Goal: Task Accomplishment & Management: Manage account settings

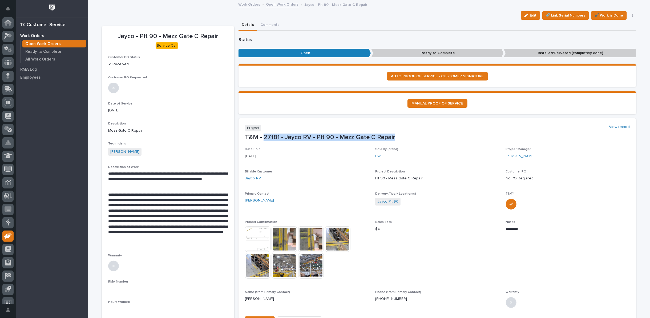
scroll to position [6, 0]
click at [279, 4] on link "Open Work Orders" at bounding box center [282, 4] width 32 height 6
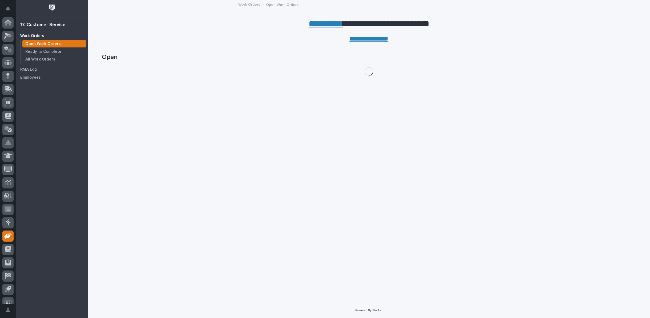
scroll to position [6, 0]
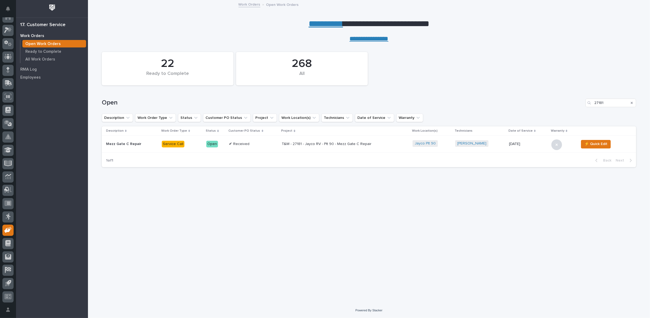
click at [633, 102] on div "Search" at bounding box center [631, 103] width 9 height 9
click at [632, 102] on icon "Search" at bounding box center [631, 103] width 2 height 2
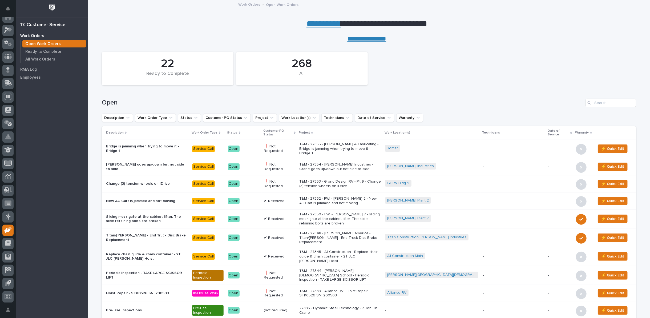
click at [320, 161] on td "T&M - 27354 - [PERSON_NAME] Industries - Crane goes up/down but not side to side" at bounding box center [340, 166] width 86 height 17
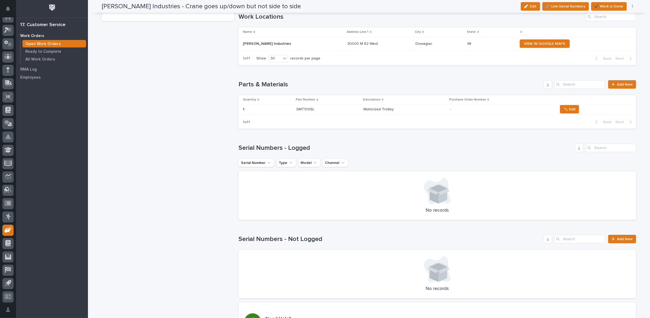
scroll to position [414, 0]
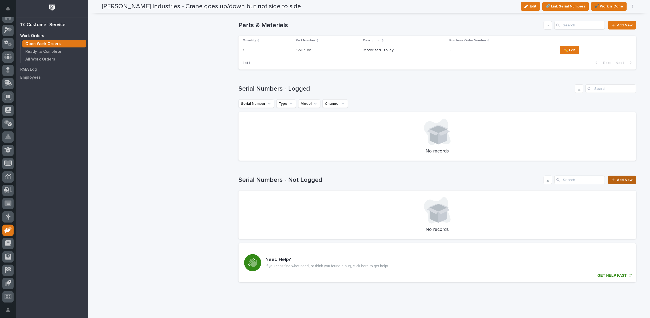
click at [617, 178] on span "Add New" at bounding box center [625, 180] width 16 height 4
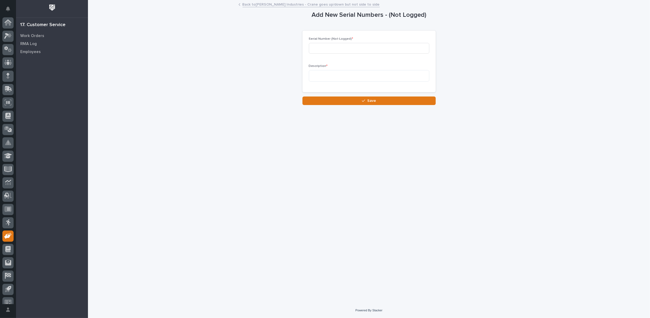
scroll to position [6, 0]
click at [322, 78] on textarea at bounding box center [369, 75] width 120 height 11
type textarea "*"
type textarea "**********"
click at [364, 50] on input at bounding box center [369, 48] width 120 height 11
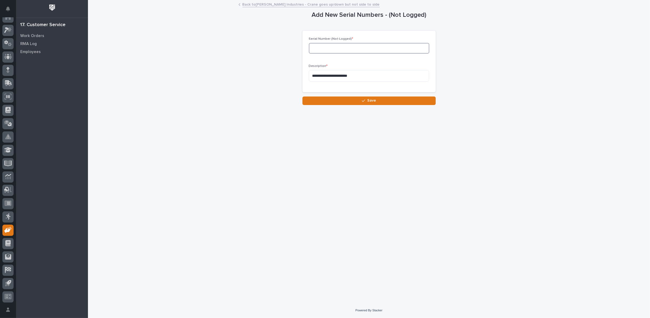
paste input "SN is 24121035."
drag, startPoint x: 322, startPoint y: 47, endPoint x: 308, endPoint y: 45, distance: 14.3
click at [308, 45] on div "**********" at bounding box center [368, 62] width 133 height 62
type input "24121035."
click at [364, 100] on icon "button" at bounding box center [363, 101] width 3 height 4
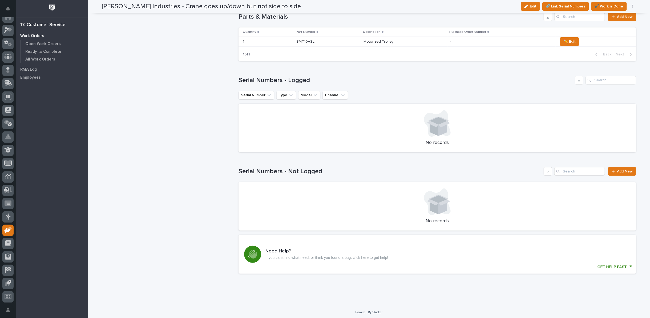
scroll to position [408, 0]
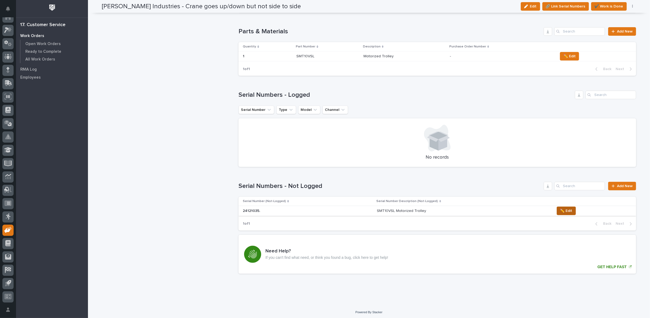
click at [560, 209] on span "✏️ Edit" at bounding box center [566, 210] width 12 height 6
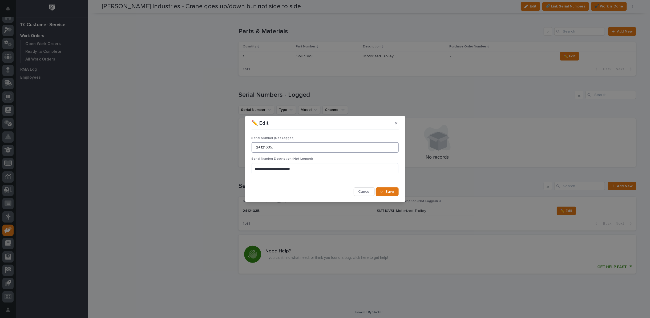
click at [275, 146] on input "24121035." at bounding box center [324, 147] width 147 height 11
type input "24121035"
click at [382, 191] on icon "button" at bounding box center [381, 192] width 3 height 4
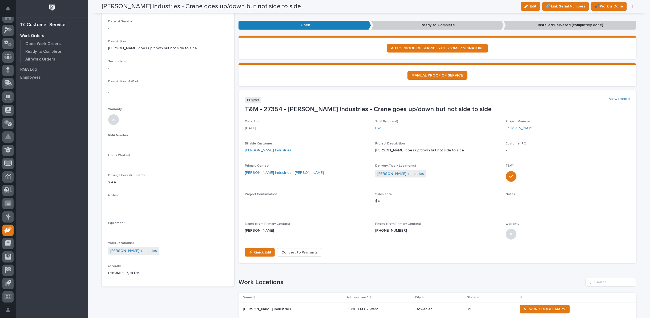
scroll to position [0, 0]
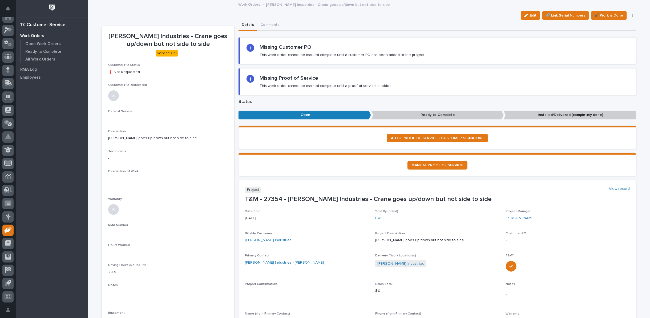
click at [245, 5] on link "Work Orders" at bounding box center [249, 4] width 22 height 6
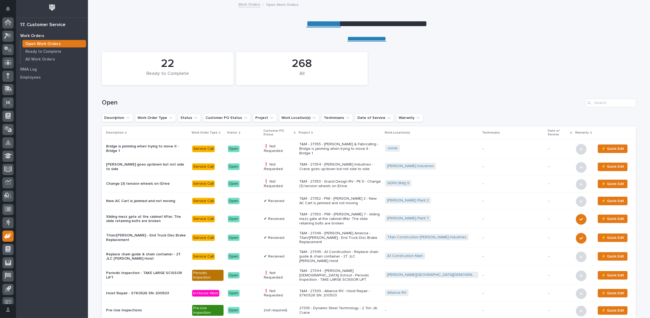
scroll to position [6, 0]
click at [605, 103] on input "Search" at bounding box center [610, 103] width 51 height 9
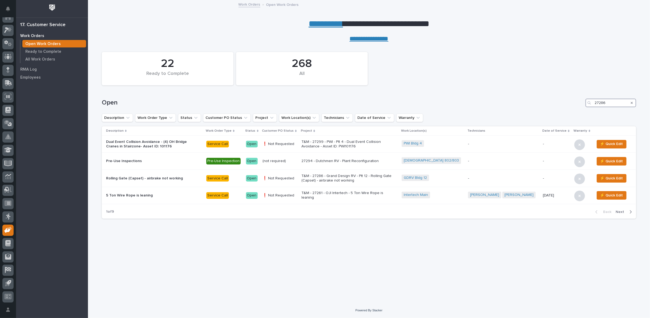
type input "27286"
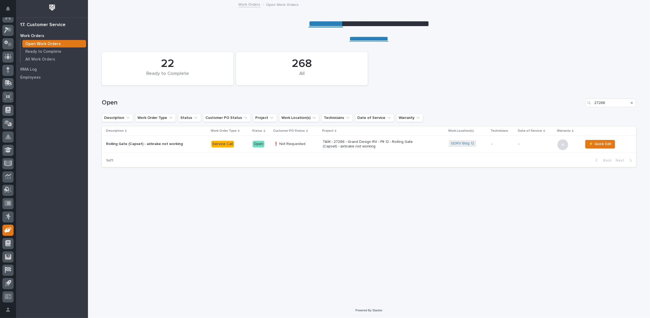
click at [358, 141] on p "T&M - 27286 - Grand Design RV - Plt 12 - Rolling Gate (Capset) - airbrake not w…" at bounding box center [369, 144] width 93 height 9
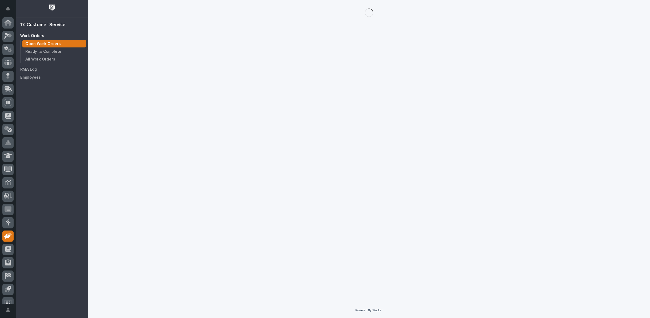
scroll to position [6, 0]
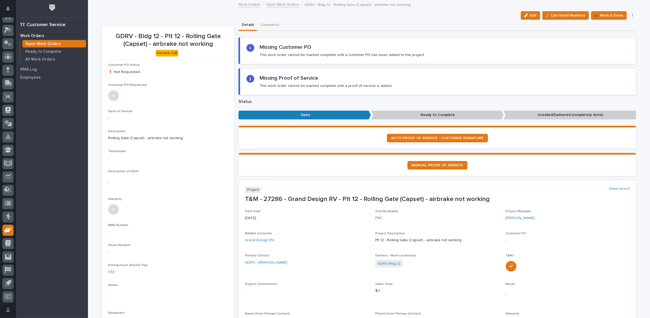
click at [270, 4] on link "Open Work Orders" at bounding box center [282, 4] width 32 height 6
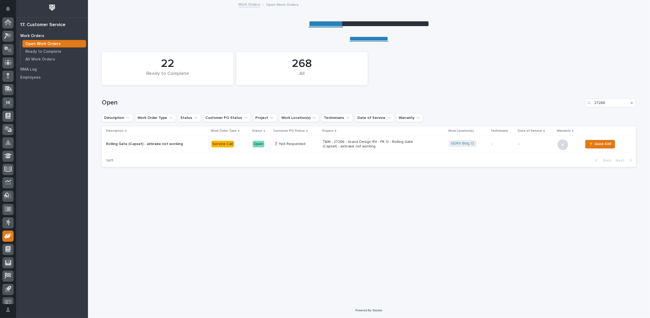
scroll to position [6, 0]
drag, startPoint x: 606, startPoint y: 101, endPoint x: 588, endPoint y: 99, distance: 18.5
click at [602, 101] on input "27286" at bounding box center [610, 103] width 51 height 9
type input "2"
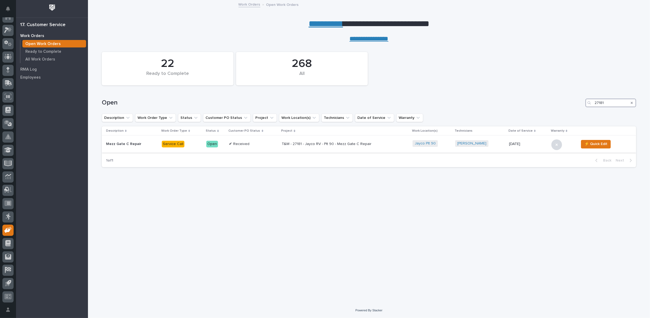
type input "27181"
click at [343, 142] on p "T&M - 27181 - Jayco RV - Plt 90 - Mezz Gate C Repair" at bounding box center [328, 144] width 93 height 5
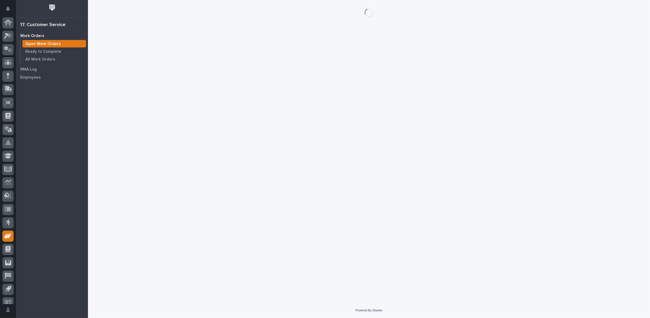
scroll to position [6, 0]
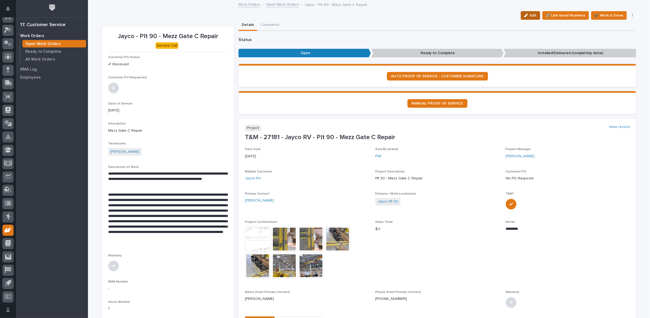
click at [531, 14] on span "Edit" at bounding box center [533, 15] width 7 height 5
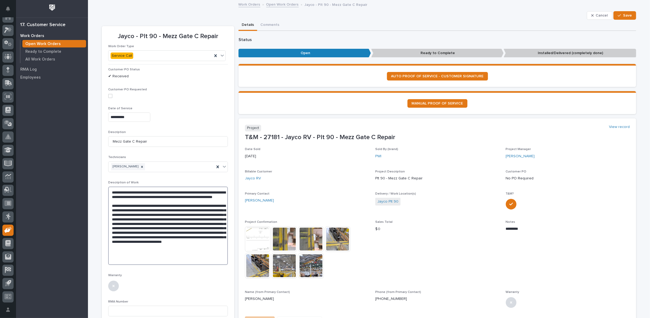
click at [182, 254] on textarea "**********" at bounding box center [168, 225] width 120 height 78
type textarea "**********"
click at [624, 16] on span "Save" at bounding box center [627, 15] width 9 height 5
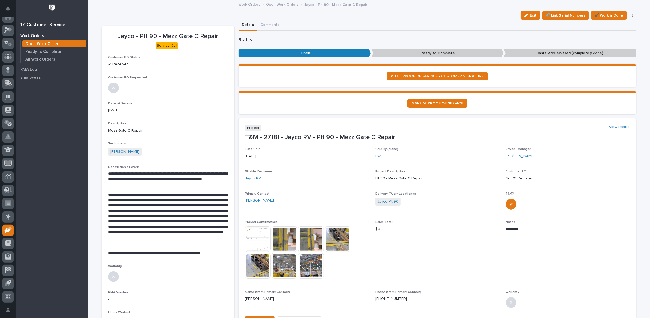
click at [268, 4] on link "Open Work Orders" at bounding box center [282, 4] width 32 height 6
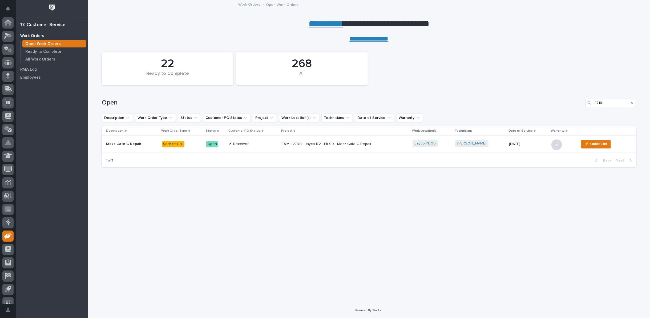
scroll to position [6, 0]
drag, startPoint x: 616, startPoint y: 102, endPoint x: 572, endPoint y: 102, distance: 44.2
click at [572, 102] on div "Open 27181" at bounding box center [369, 103] width 534 height 9
type input "27220"
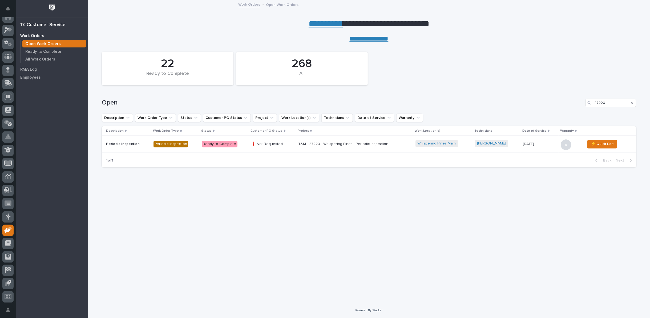
click at [321, 142] on p "T&M - 27220 - Whispering Pines - Periodic Inspection" at bounding box center [344, 144] width 93 height 5
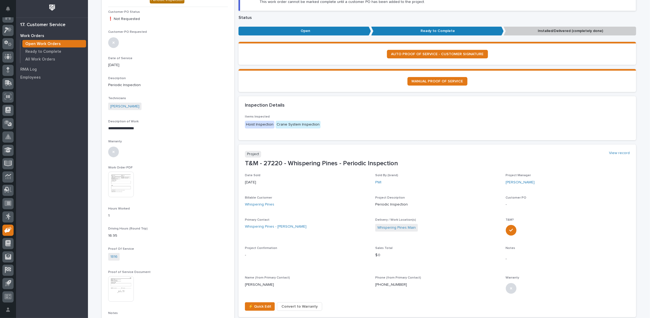
scroll to position [59, 0]
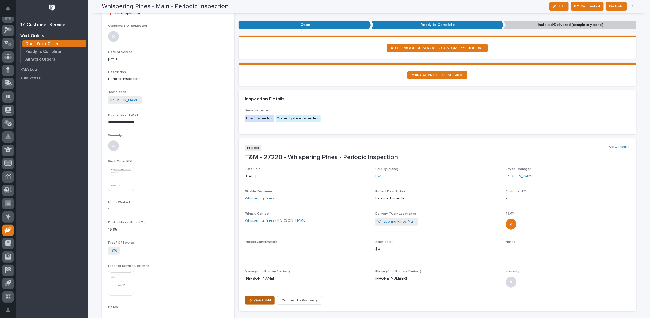
click at [253, 300] on span "⚡ Quick Edit" at bounding box center [259, 300] width 23 height 6
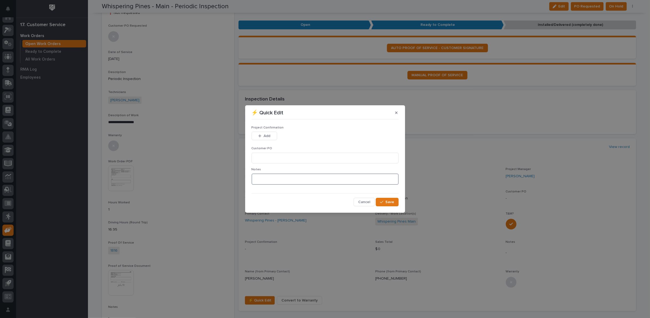
click at [264, 180] on textarea at bounding box center [324, 178] width 147 height 11
type textarea "*********"
click at [264, 157] on input at bounding box center [324, 158] width 147 height 11
type input "No PO Required"
click at [264, 136] on span "Add" at bounding box center [266, 135] width 7 height 5
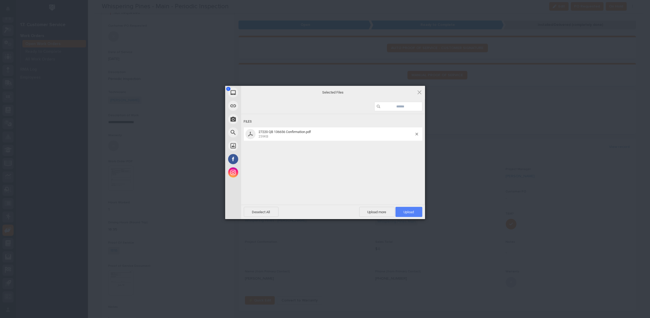
click at [410, 210] on span "Upload 1" at bounding box center [409, 212] width 10 height 4
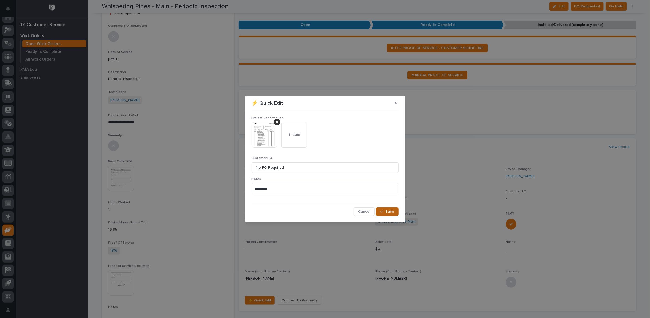
click at [387, 214] on button "Save" at bounding box center [387, 211] width 23 height 9
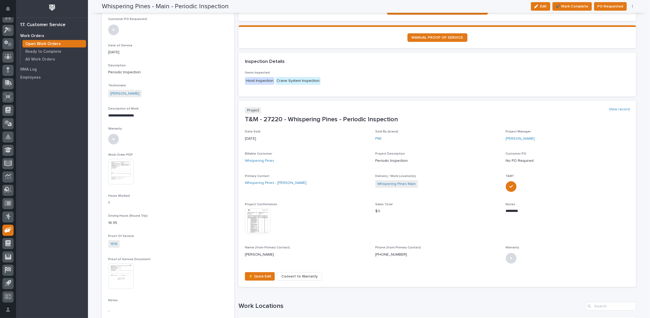
scroll to position [0, 0]
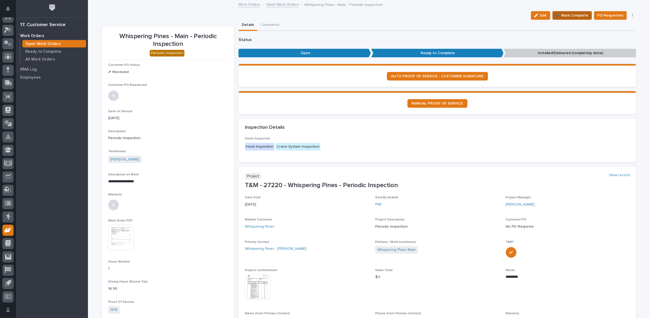
click at [577, 14] on span "✔️ Mark Complete" at bounding box center [572, 15] width 32 height 6
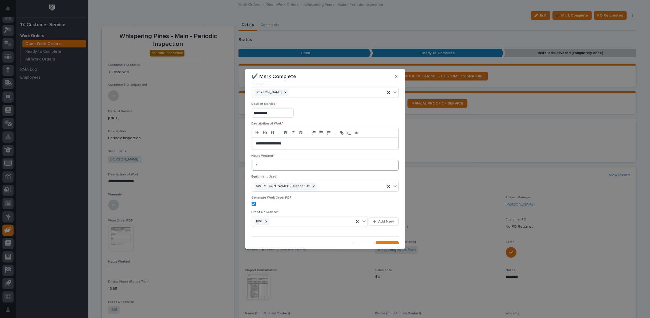
scroll to position [13, 0]
click at [386, 238] on span "Save" at bounding box center [389, 240] width 9 height 5
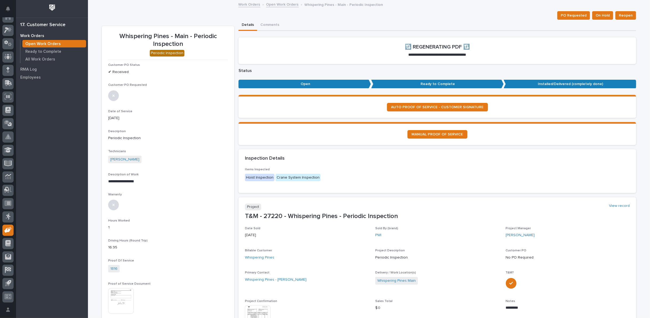
click at [282, 4] on link "Open Work Orders" at bounding box center [282, 4] width 32 height 6
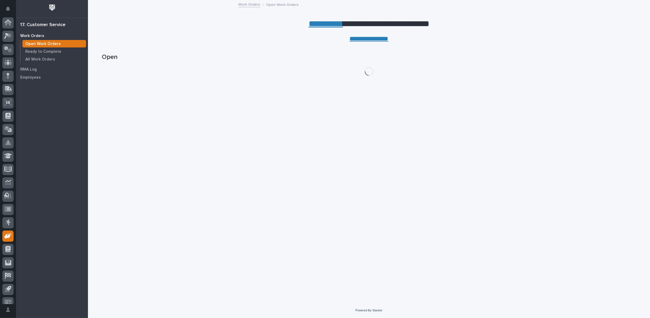
scroll to position [6, 0]
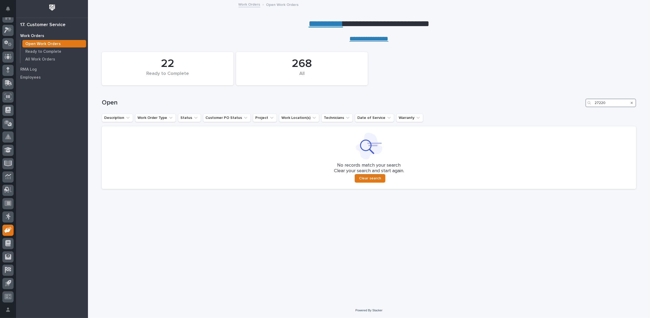
drag, startPoint x: 606, startPoint y: 102, endPoint x: 544, endPoint y: 104, distance: 61.8
click at [547, 104] on div "Open 27220" at bounding box center [369, 103] width 534 height 9
type input "27219"
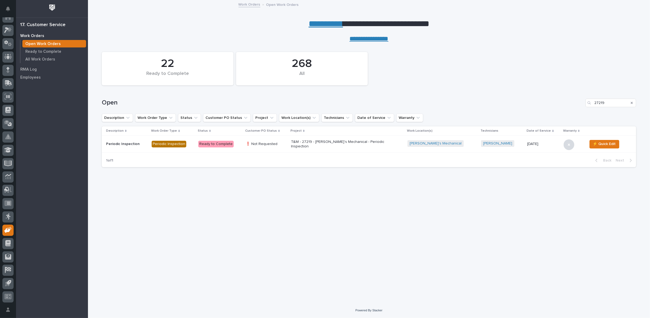
click at [315, 143] on p "T&M - 27219 - [PERSON_NAME]'s Mechanical - Periodic Inspection" at bounding box center [337, 144] width 93 height 9
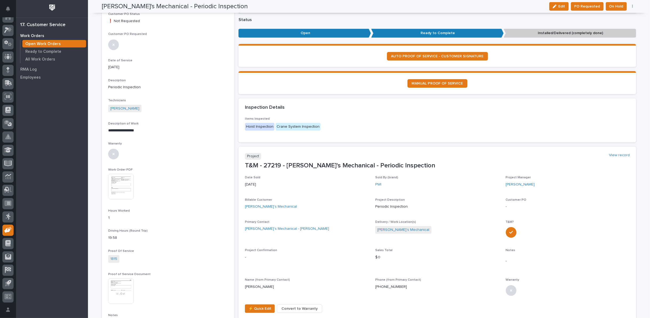
scroll to position [59, 0]
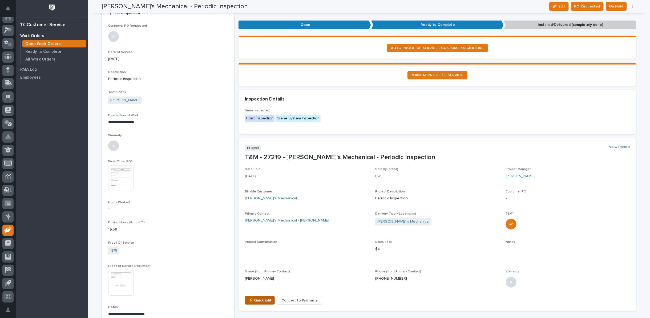
click at [260, 300] on span "⚡ Quick Edit" at bounding box center [259, 300] width 23 height 6
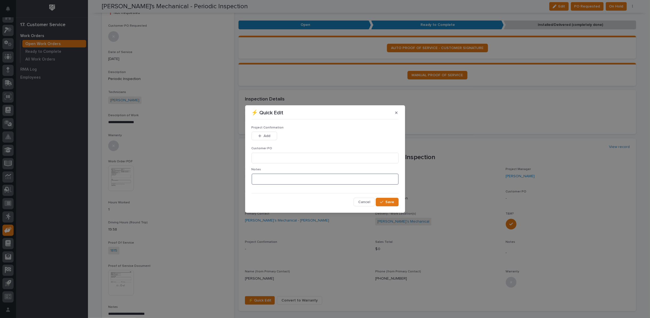
click at [257, 180] on textarea at bounding box center [324, 178] width 147 height 11
type textarea "*********"
click at [389, 200] on span "Save" at bounding box center [389, 201] width 9 height 5
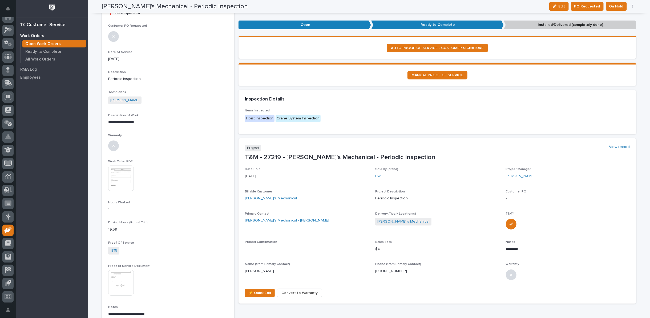
scroll to position [55, 0]
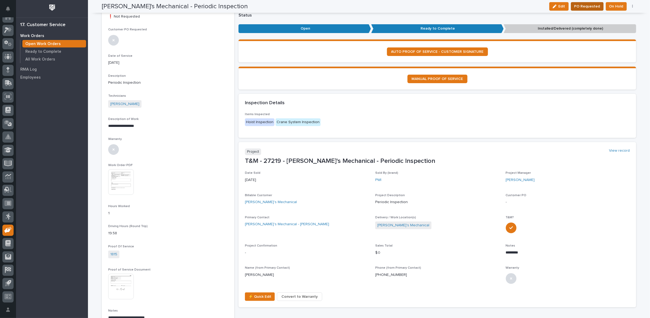
click at [581, 5] on span "PO Requested" at bounding box center [587, 6] width 26 height 6
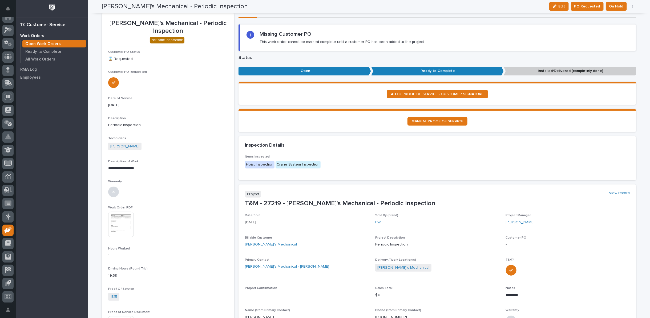
scroll to position [0, 0]
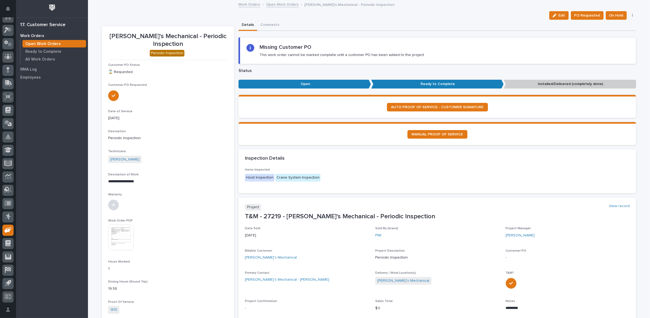
click at [279, 4] on link "Open Work Orders" at bounding box center [282, 4] width 32 height 6
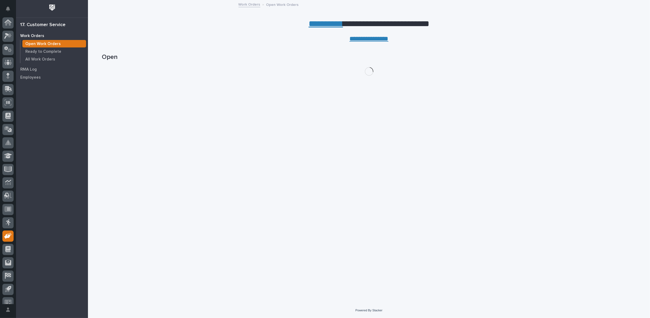
scroll to position [6, 0]
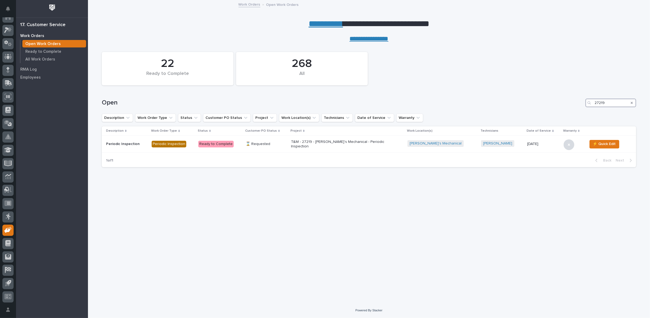
drag, startPoint x: 609, startPoint y: 102, endPoint x: 551, endPoint y: 105, distance: 58.4
click at [555, 105] on div "Open 27219" at bounding box center [369, 103] width 534 height 9
type input "27218"
click at [298, 143] on p "T&M - 27218 - [PERSON_NAME] Buildings ([PERSON_NAME] Structures) - Periodic Ins…" at bounding box center [335, 144] width 93 height 9
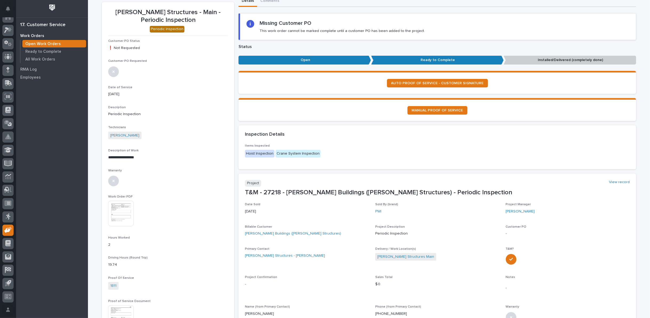
scroll to position [89, 0]
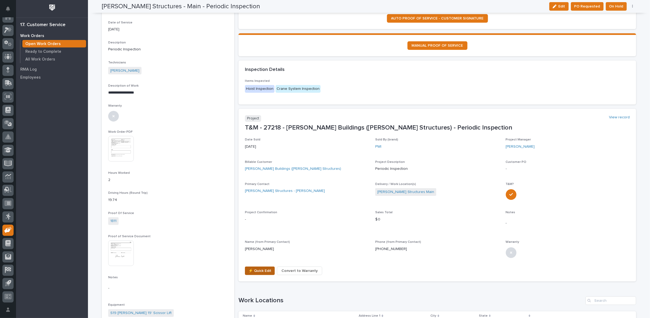
click at [250, 270] on span "⚡ Quick Edit" at bounding box center [259, 270] width 23 height 6
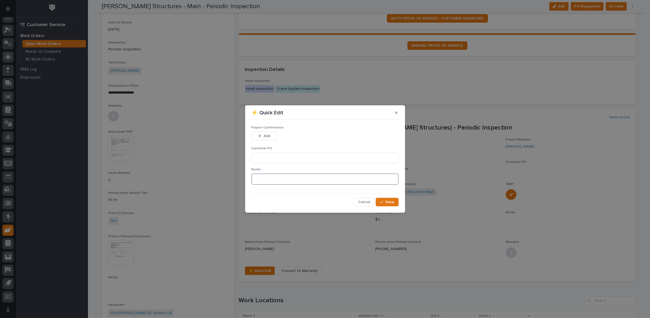
click at [263, 181] on textarea at bounding box center [324, 178] width 147 height 11
type textarea "*********"
click at [270, 159] on input at bounding box center [324, 158] width 147 height 11
type input "No PO Required"
click at [268, 133] on span "Add" at bounding box center [266, 135] width 7 height 5
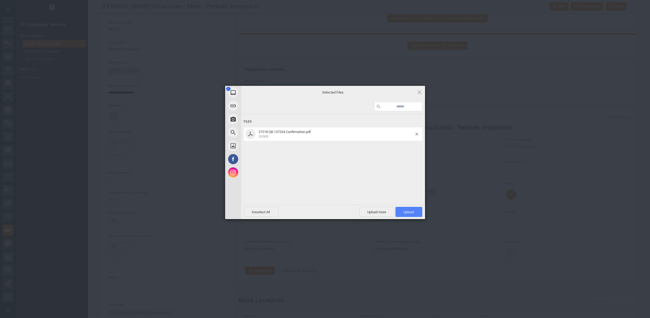
click at [411, 209] on span "Upload 1" at bounding box center [408, 212] width 27 height 10
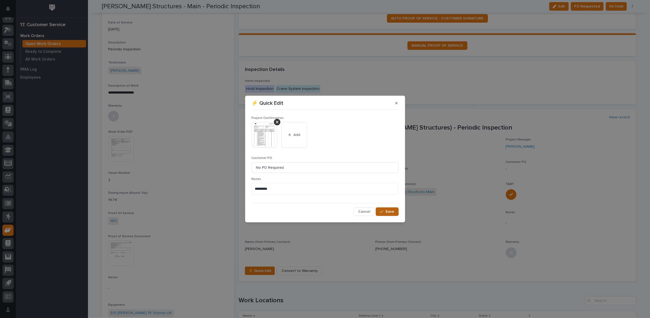
click at [396, 212] on button "Save" at bounding box center [387, 211] width 23 height 9
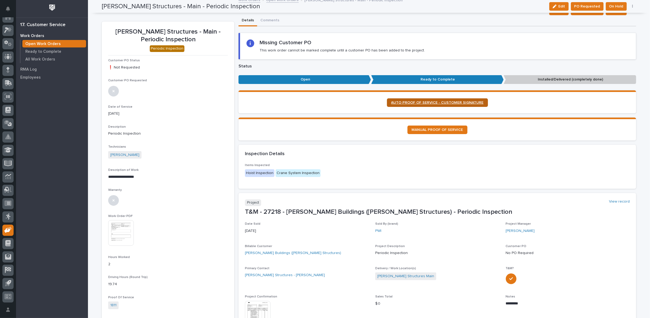
scroll to position [0, 0]
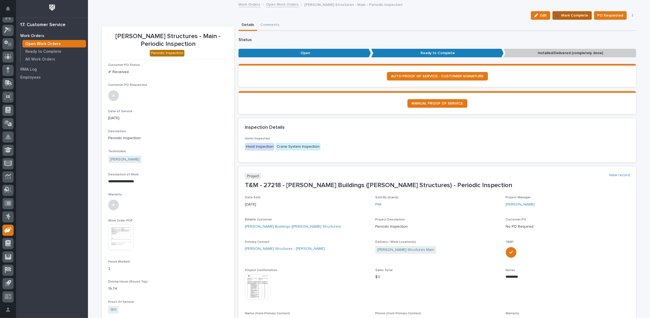
click at [574, 14] on span "✔️ Mark Complete" at bounding box center [572, 15] width 32 height 6
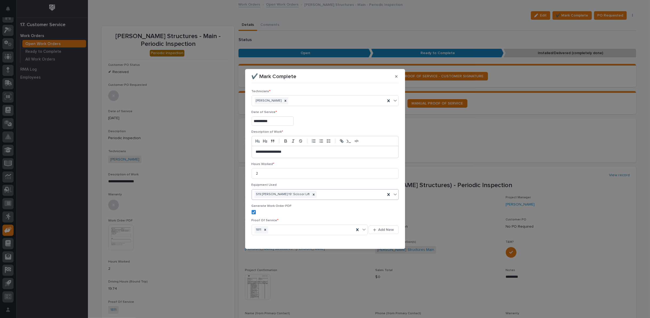
scroll to position [13, 0]
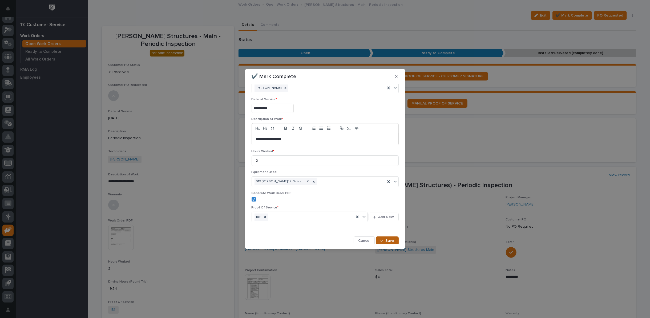
click at [385, 239] on span "Save" at bounding box center [389, 240] width 9 height 5
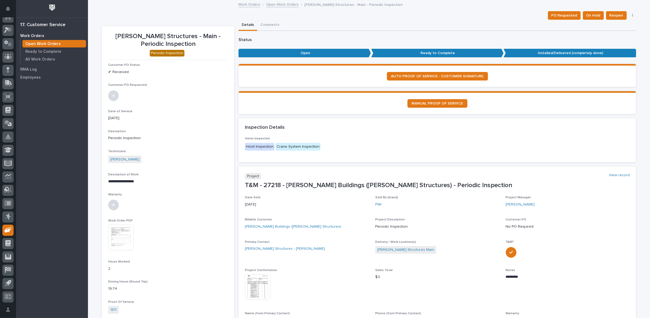
click at [273, 5] on link "Open Work Orders" at bounding box center [282, 4] width 32 height 6
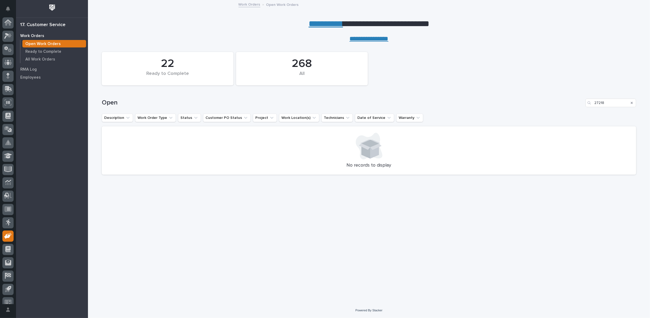
scroll to position [6, 0]
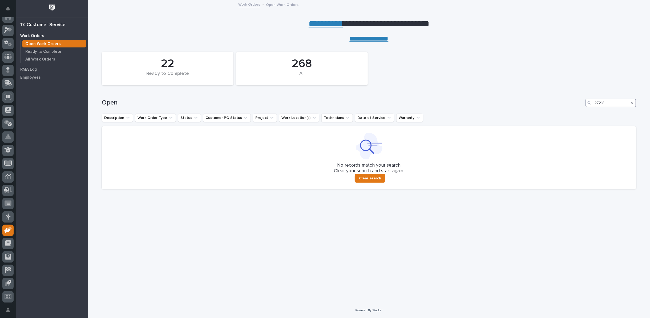
drag, startPoint x: 608, startPoint y: 101, endPoint x: 602, endPoint y: 100, distance: 6.5
click at [602, 100] on input "27218" at bounding box center [610, 103] width 51 height 9
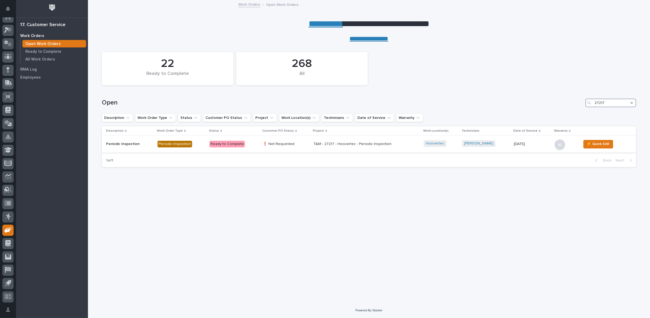
type input "27217"
click at [341, 142] on p "T&M - 27217 - Hoovertec - Periodic Inspection" at bounding box center [359, 144] width 93 height 5
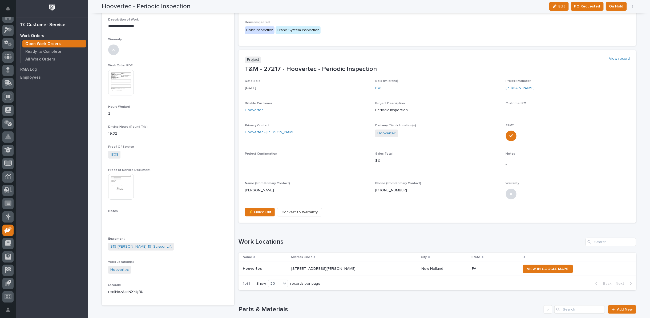
scroll to position [148, 0]
click at [260, 210] on span "⚡ Quick Edit" at bounding box center [259, 211] width 23 height 6
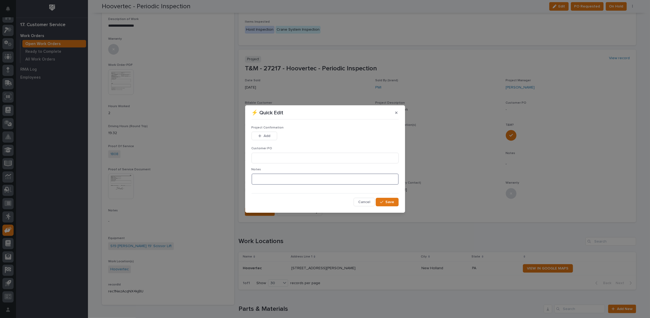
click at [271, 178] on textarea at bounding box center [324, 178] width 147 height 11
type textarea "*********"
click at [271, 156] on input at bounding box center [324, 158] width 147 height 11
type input "No PO Required"
click at [267, 137] on span "Add" at bounding box center [266, 135] width 7 height 5
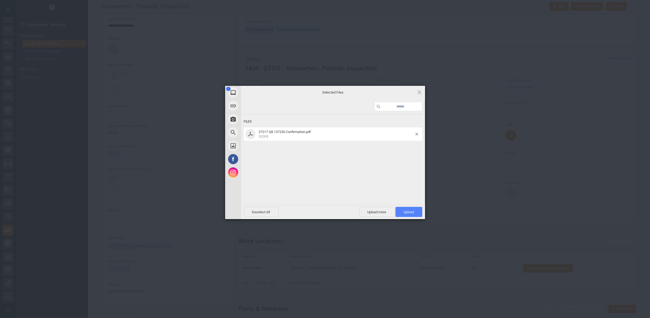
click at [413, 211] on span "Upload 1" at bounding box center [409, 212] width 10 height 4
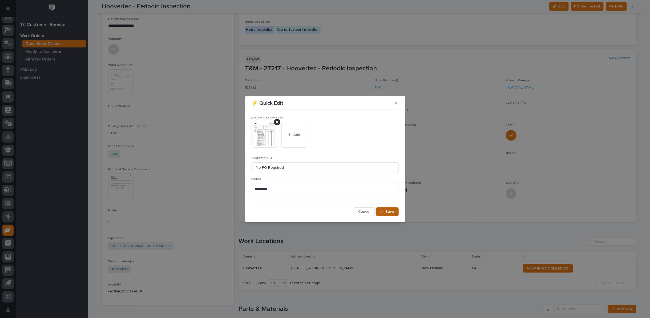
click at [390, 213] on span "Save" at bounding box center [389, 211] width 9 height 5
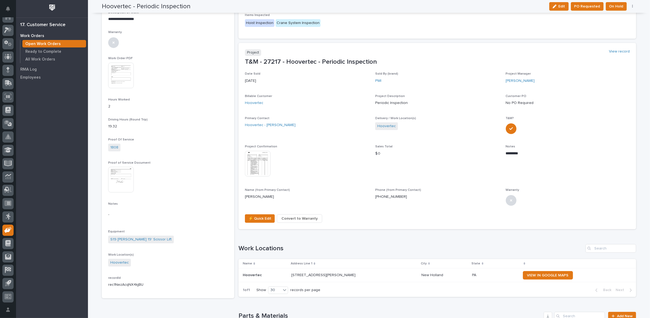
scroll to position [0, 0]
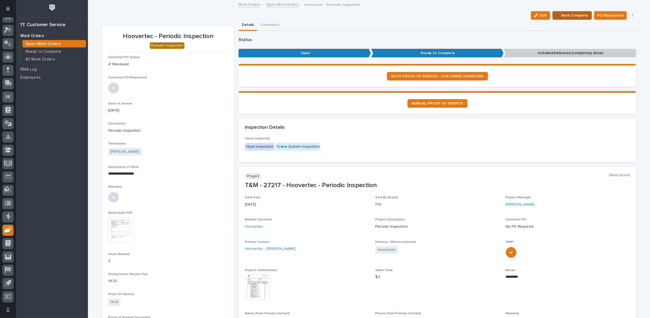
click at [568, 14] on span "✔️ Mark Complete" at bounding box center [572, 15] width 32 height 6
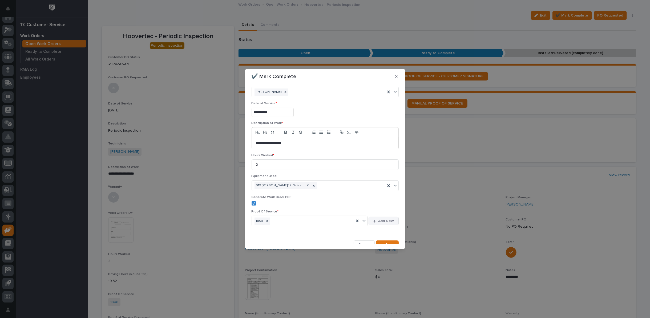
scroll to position [13, 0]
click at [385, 238] on span "Save" at bounding box center [389, 240] width 9 height 5
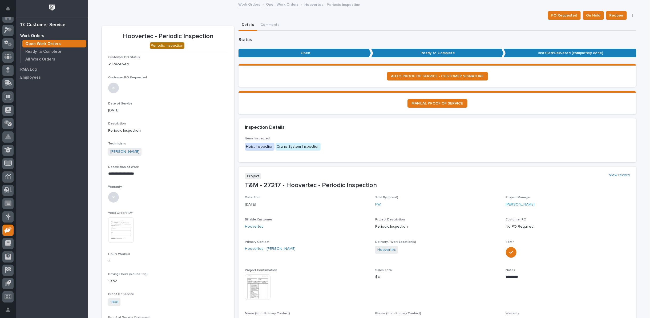
click at [277, 4] on link "Open Work Orders" at bounding box center [282, 4] width 32 height 6
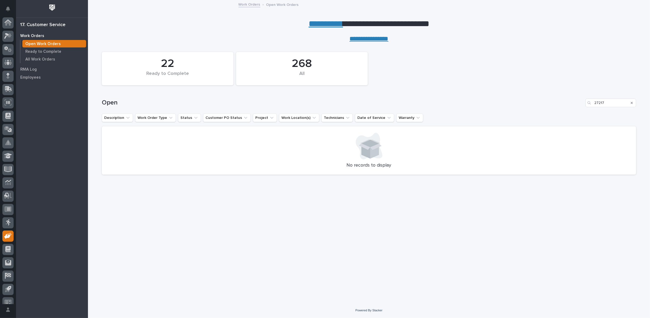
scroll to position [6, 0]
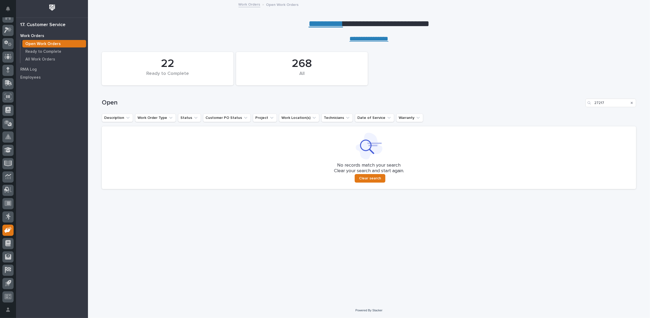
click at [631, 101] on icon "Search" at bounding box center [631, 102] width 2 height 3
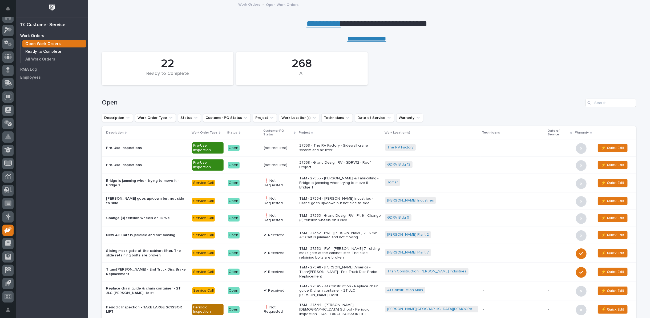
click at [46, 53] on p "Ready to Complete" at bounding box center [43, 51] width 36 height 5
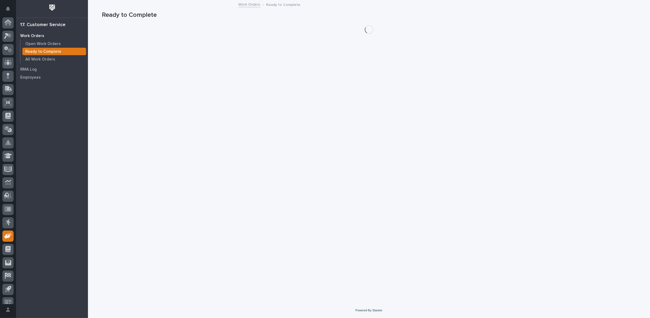
scroll to position [6, 0]
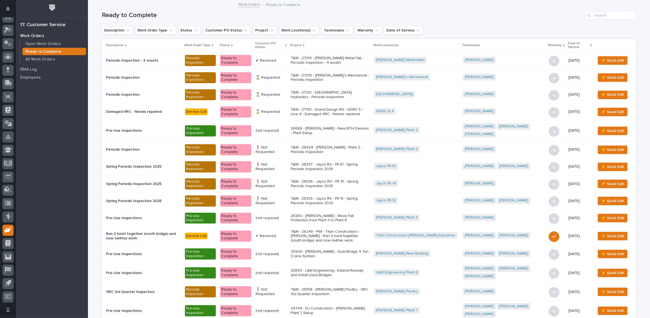
click at [287, 45] on icon at bounding box center [286, 45] width 2 height 2
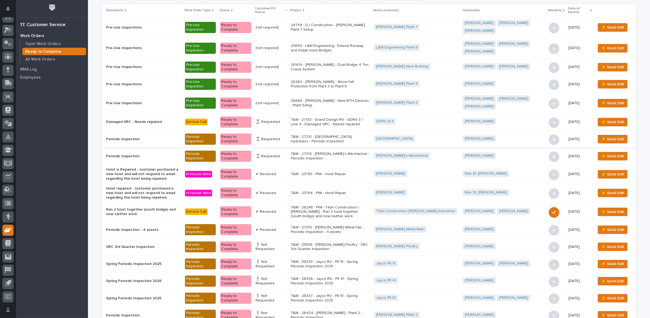
scroll to position [5, 0]
